Goal: Find specific page/section: Find specific page/section

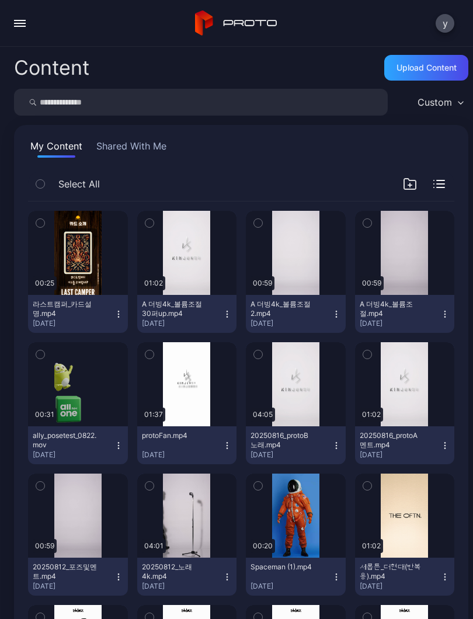
click at [67, 105] on input "search" at bounding box center [201, 102] width 374 height 27
click at [67, 107] on input "search" at bounding box center [201, 102] width 374 height 27
click at [445, 123] on div "Content Upload Content Custom My Content Shared With Me Select All Preview 00:2…" at bounding box center [236, 333] width 473 height 572
click at [447, 110] on div "Custom" at bounding box center [440, 102] width 57 height 18
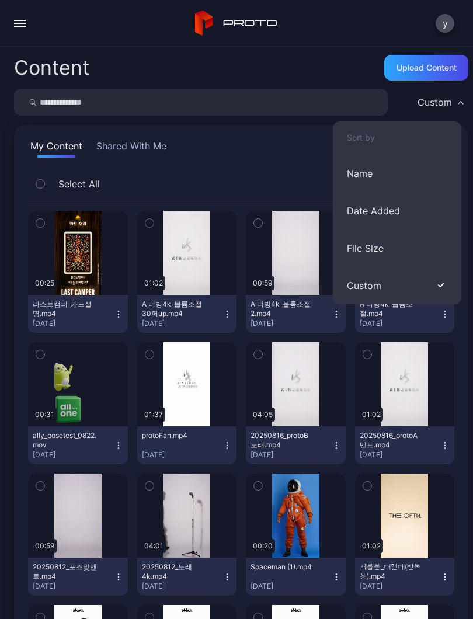
click at [67, 94] on input "search" at bounding box center [201, 102] width 374 height 27
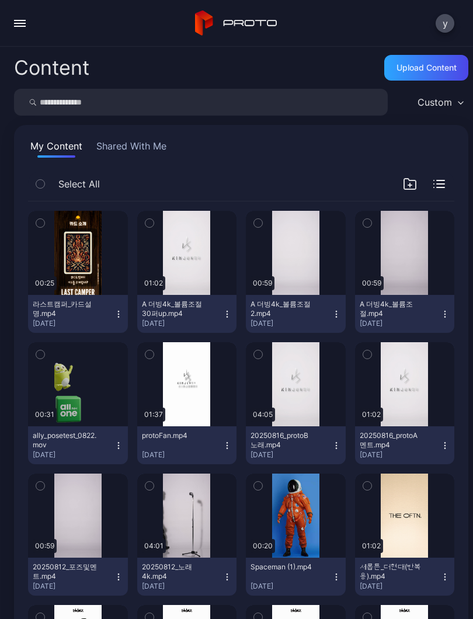
click at [114, 143] on button "Shared With Me" at bounding box center [131, 148] width 75 height 19
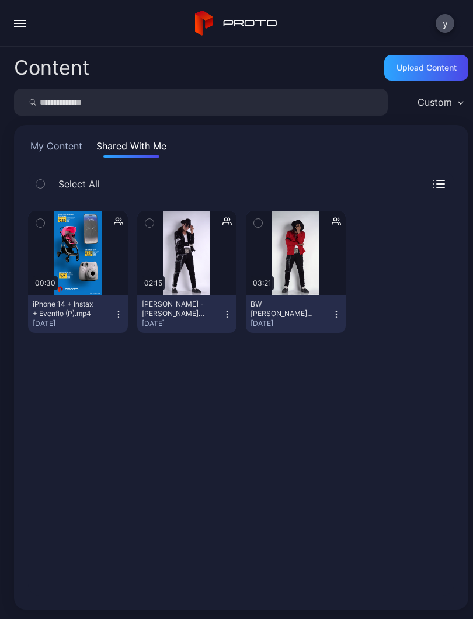
click at [40, 154] on button "My Content" at bounding box center [56, 148] width 57 height 19
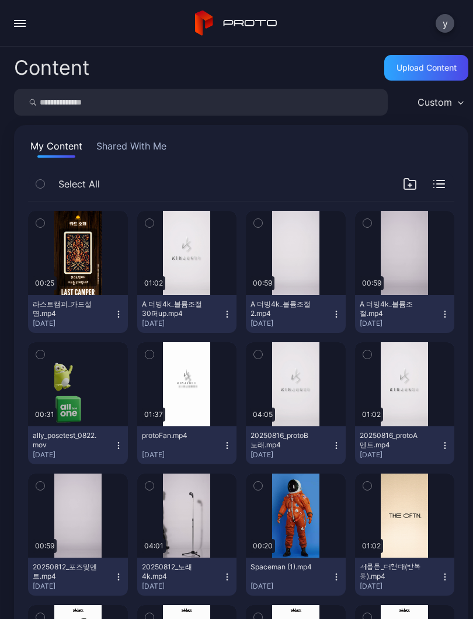
click at [23, 20] on div "button" at bounding box center [20, 20] width 12 height 1
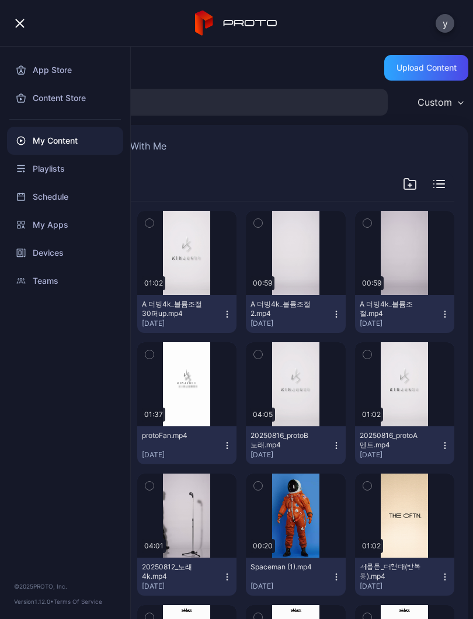
click at [160, 53] on div "Content Upload Content Custom My Content Shared With Me Select All Preview 00:2…" at bounding box center [236, 333] width 473 height 572
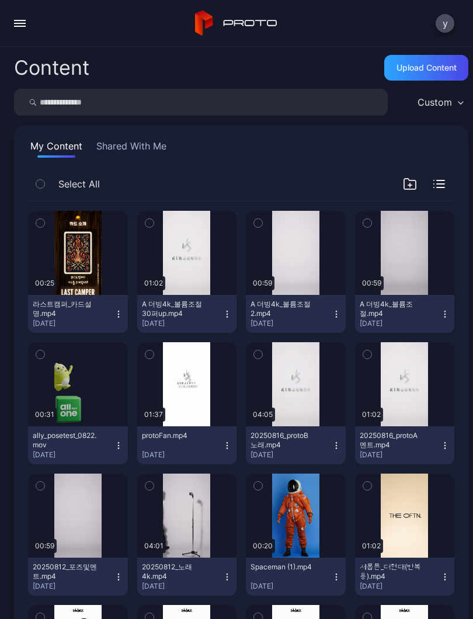
click at [442, 16] on button "y" at bounding box center [445, 23] width 19 height 19
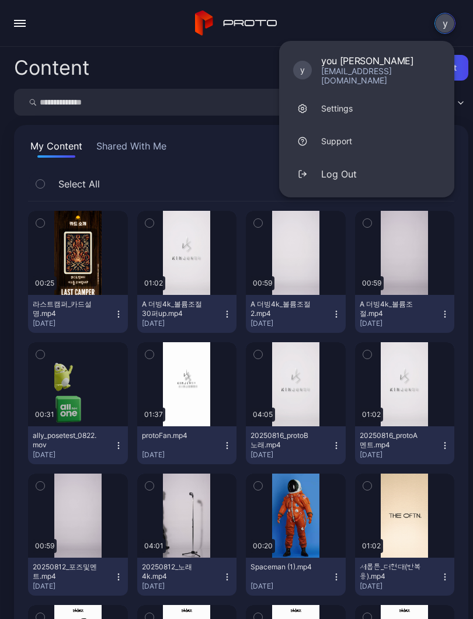
click at [135, 65] on div "Content Upload Content" at bounding box center [241, 67] width 454 height 23
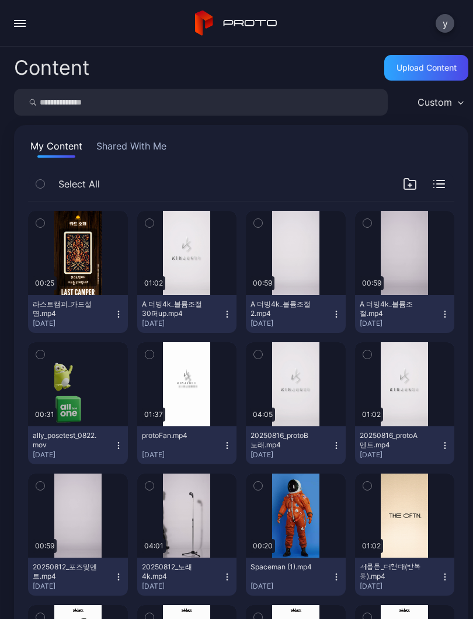
click at [89, 100] on input "search" at bounding box center [201, 102] width 374 height 27
type input "**"
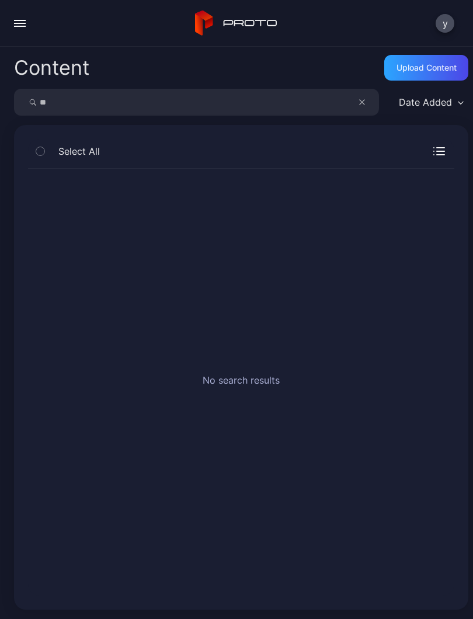
click at [365, 98] on icon "button" at bounding box center [362, 102] width 6 height 14
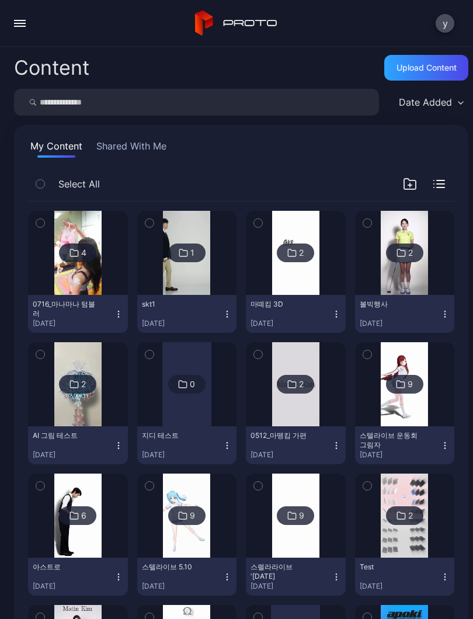
click at [100, 151] on button "Shared With Me" at bounding box center [131, 148] width 75 height 19
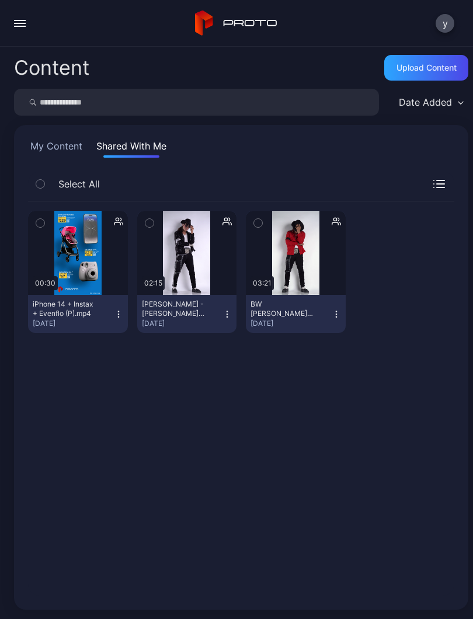
click at [428, 186] on div at bounding box center [424, 184] width 42 height 8
click at [427, 188] on div at bounding box center [424, 184] width 42 height 8
click at [429, 185] on div at bounding box center [424, 184] width 42 height 8
click at [54, 148] on button "My Content" at bounding box center [56, 148] width 57 height 19
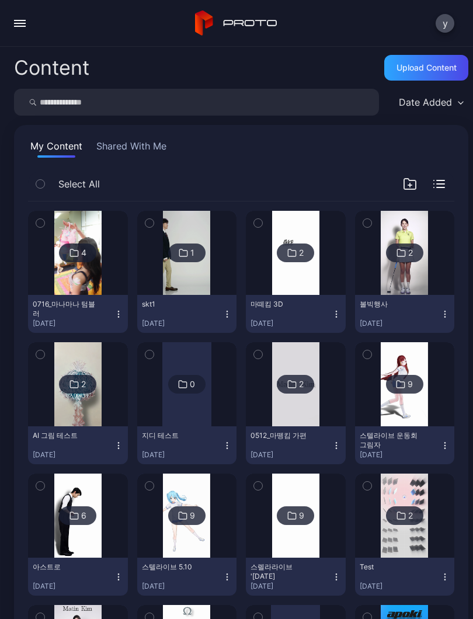
click at [449, 103] on div "Date Added" at bounding box center [425, 102] width 53 height 12
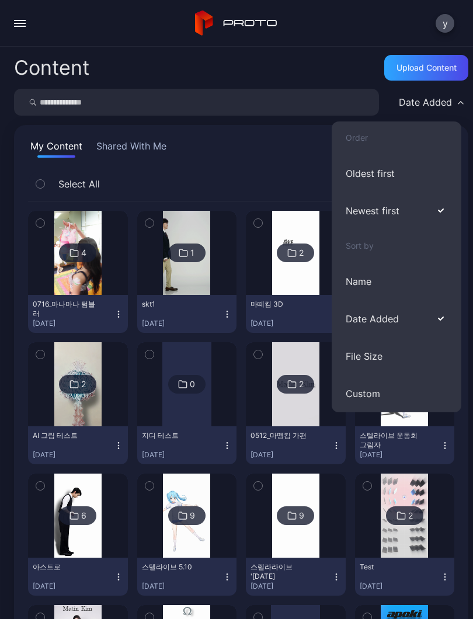
click at [129, 150] on button "Shared With Me" at bounding box center [131, 148] width 75 height 19
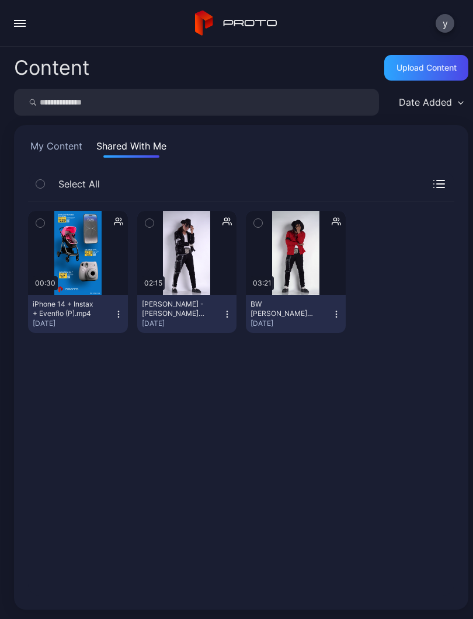
click at [45, 109] on input "search" at bounding box center [196, 102] width 365 height 27
click at [30, 22] on button "button" at bounding box center [19, 23] width 23 height 23
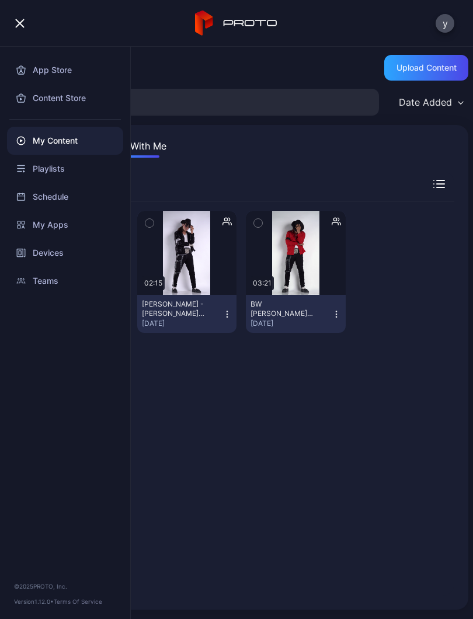
click at [34, 248] on div "Devices" at bounding box center [65, 253] width 116 height 28
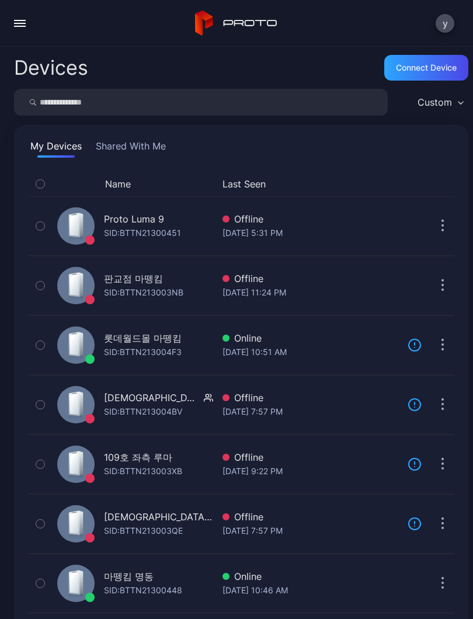
click at [126, 582] on div "마뗑킴 명동" at bounding box center [129, 577] width 50 height 14
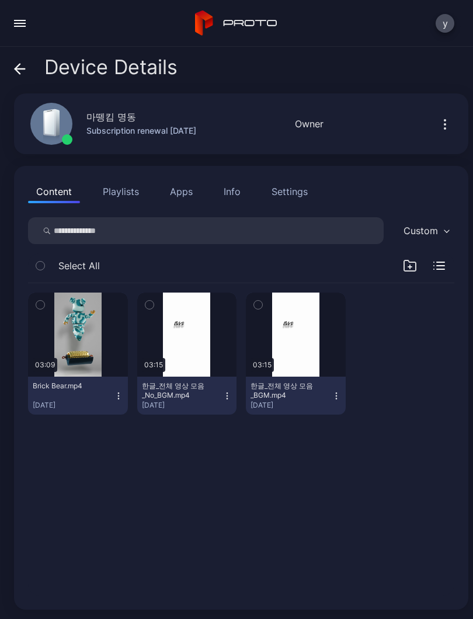
click at [147, 308] on icon "button" at bounding box center [149, 304] width 8 height 13
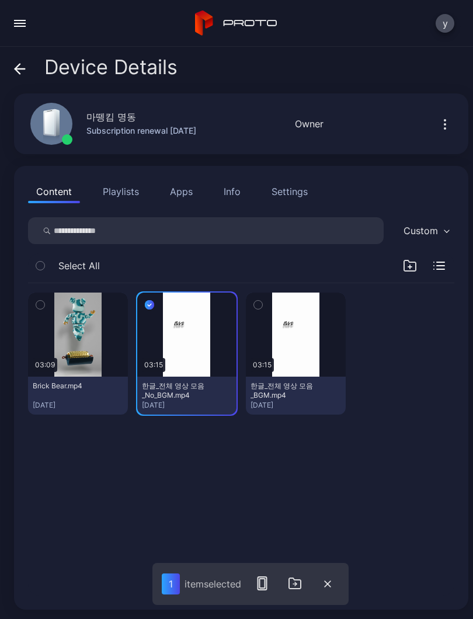
click at [162, 501] on div "03:09 Brick Bear.mp4 [DATE] 03:15 한글_전체 영상 모음_No_BGM.mp4 [DATE] 03:15 한글_전체 영상 …" at bounding box center [241, 439] width 445 height 331
click at [195, 460] on div "03:09 Brick Bear.mp4 [DATE] 03:15 한글_전체 영상 모음_No_BGM.mp4 [DATE] 03:15 한글_전체 영상 …" at bounding box center [241, 439] width 445 height 331
click at [186, 350] on button "button" at bounding box center [187, 335] width 100 height 84
